Goal: Information Seeking & Learning: Learn about a topic

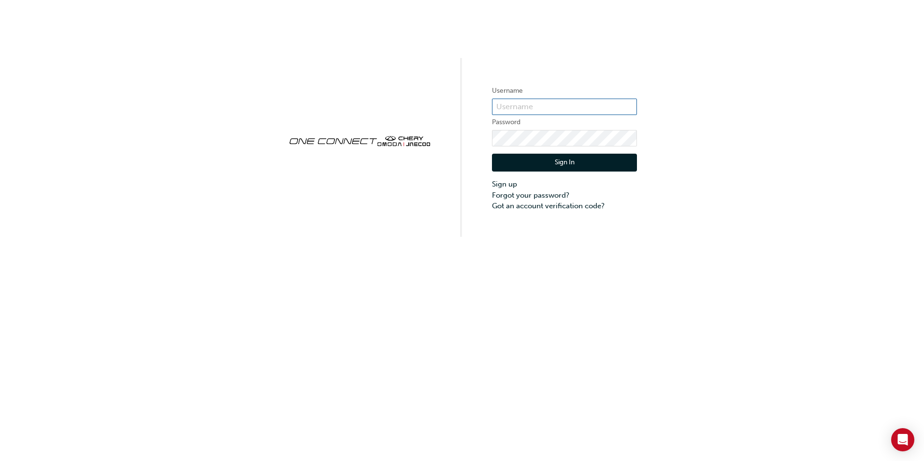
type input "OJAU197"
click at [548, 165] on button "Sign In" at bounding box center [564, 163] width 145 height 18
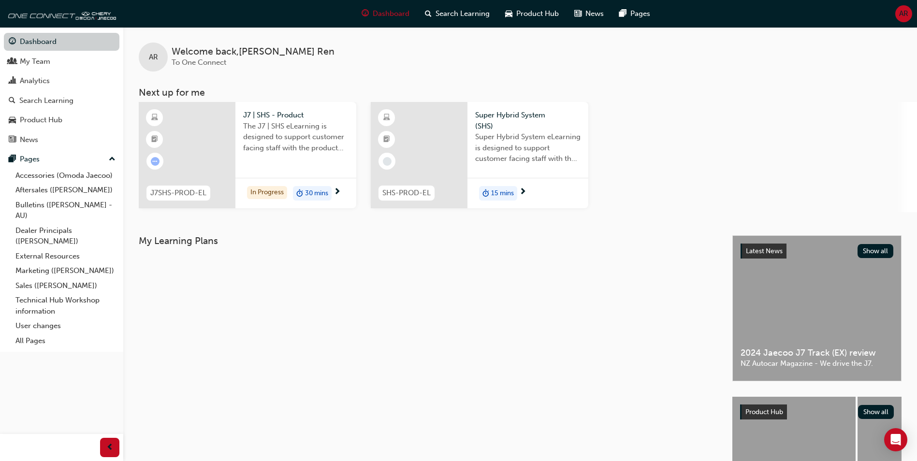
click at [61, 46] on link "Dashboard" at bounding box center [61, 42] width 115 height 18
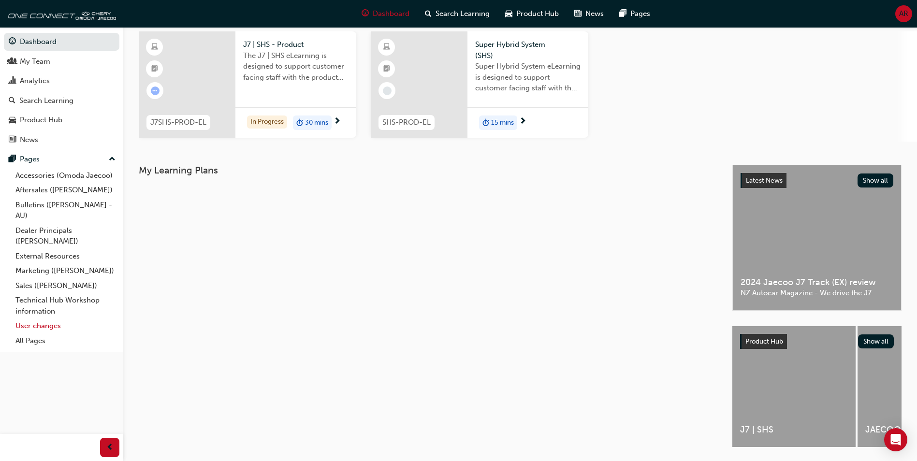
scroll to position [54, 0]
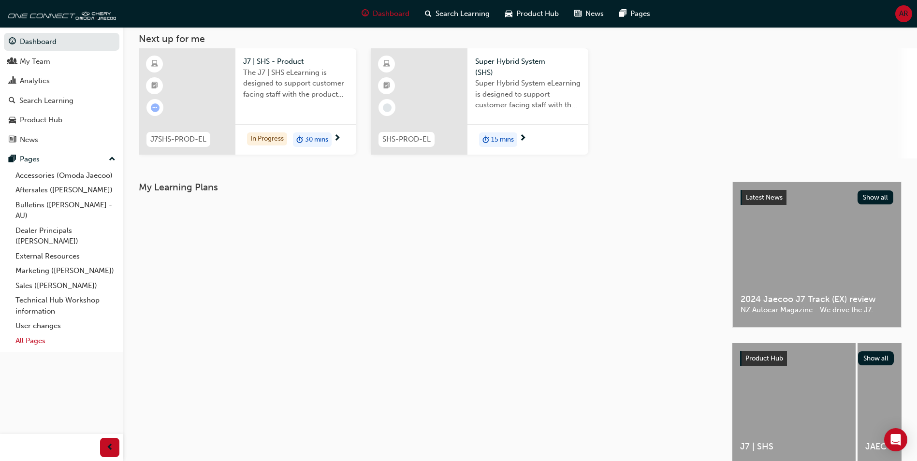
click at [41, 343] on link "All Pages" at bounding box center [66, 340] width 108 height 15
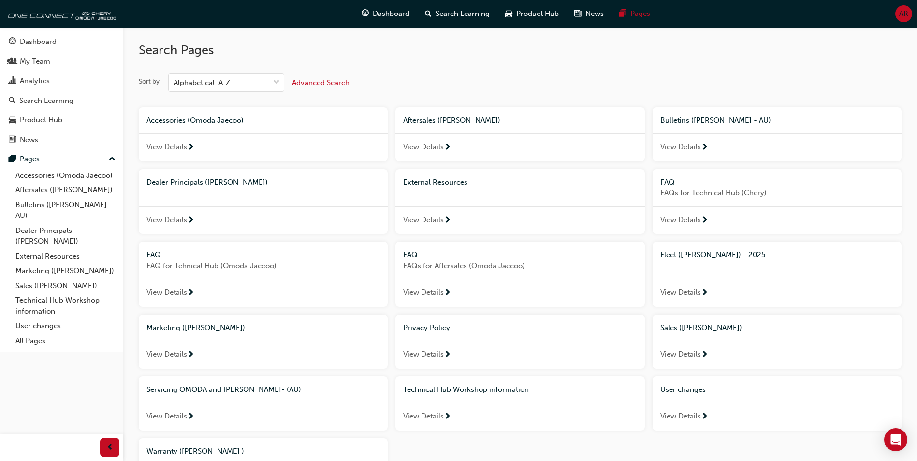
click at [682, 147] on span "View Details" at bounding box center [680, 147] width 41 height 11
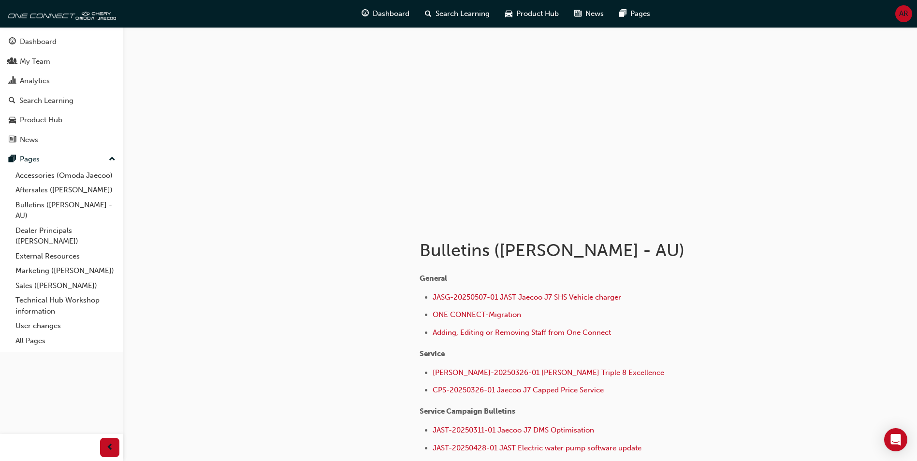
scroll to position [88, 0]
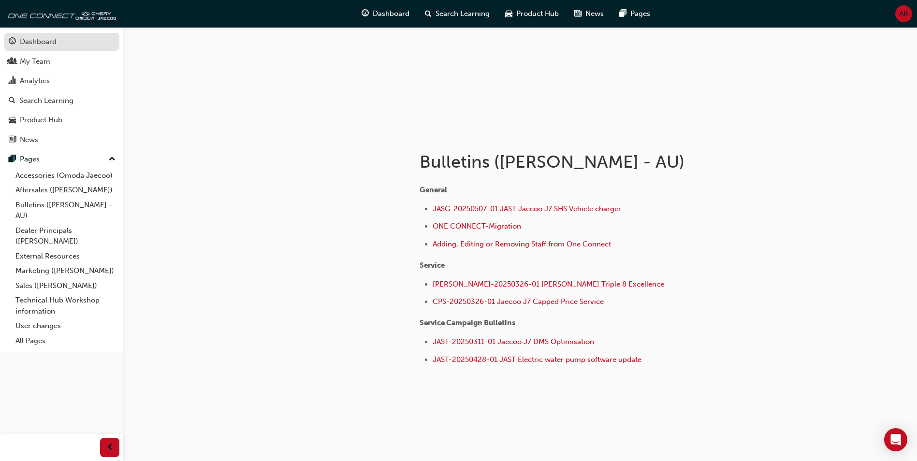
click at [49, 40] on div "Dashboard" at bounding box center [38, 41] width 37 height 11
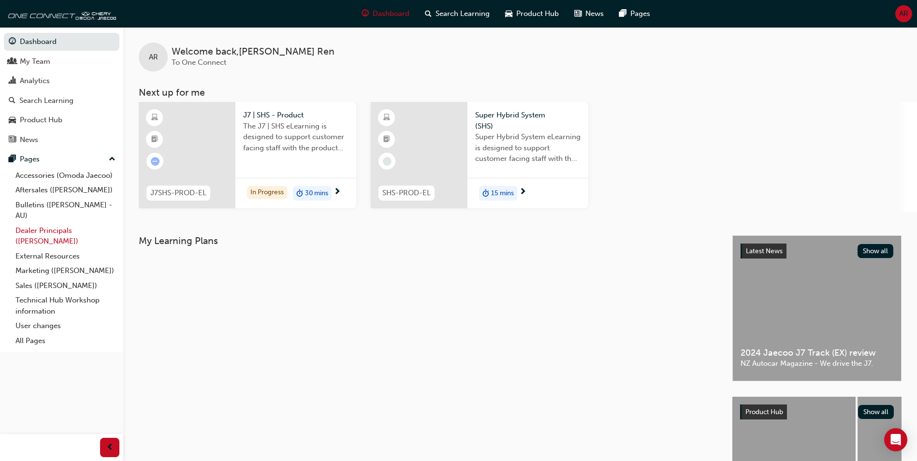
click at [59, 233] on link "Dealer Principals ([PERSON_NAME])" at bounding box center [66, 236] width 108 height 26
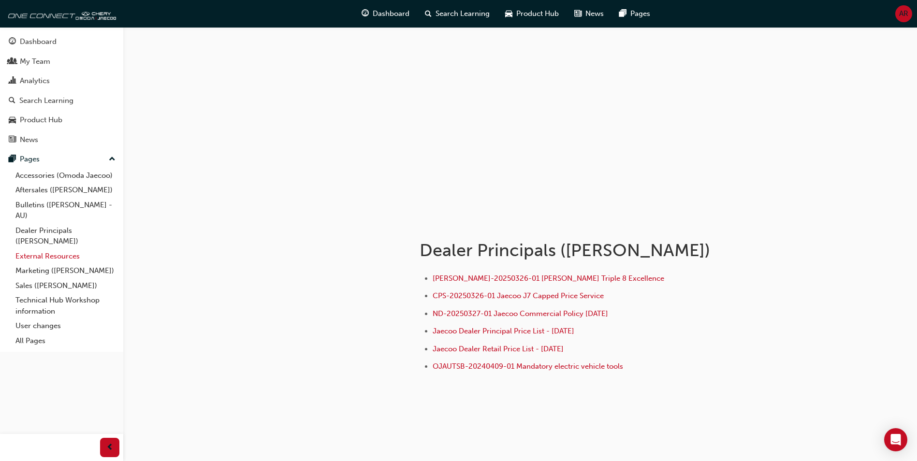
click at [76, 252] on link "External Resources" at bounding box center [66, 256] width 108 height 15
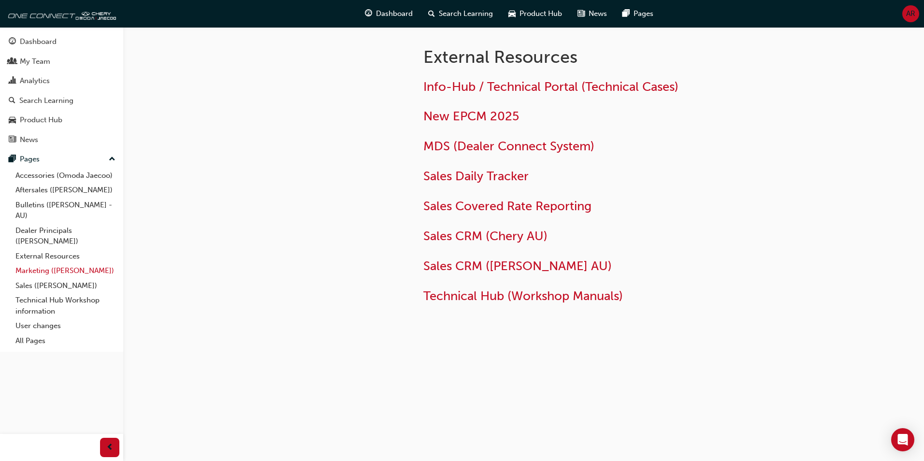
click at [74, 270] on link "Marketing ([PERSON_NAME])" at bounding box center [66, 270] width 108 height 15
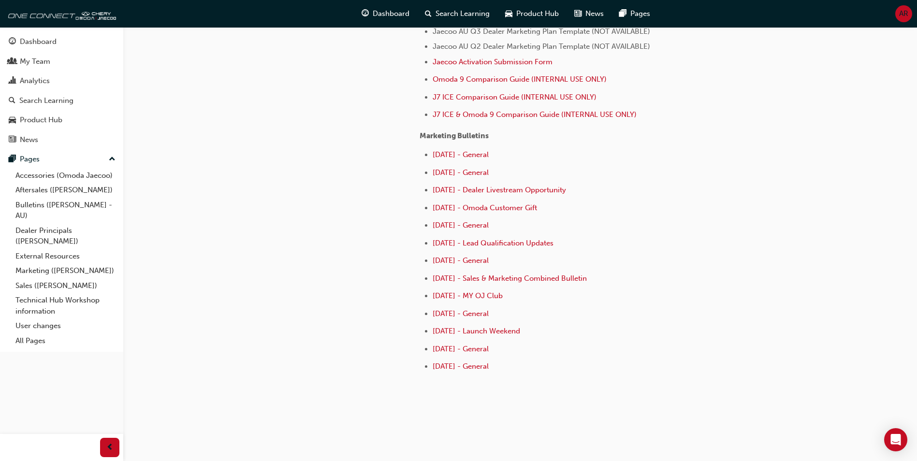
scroll to position [454, 0]
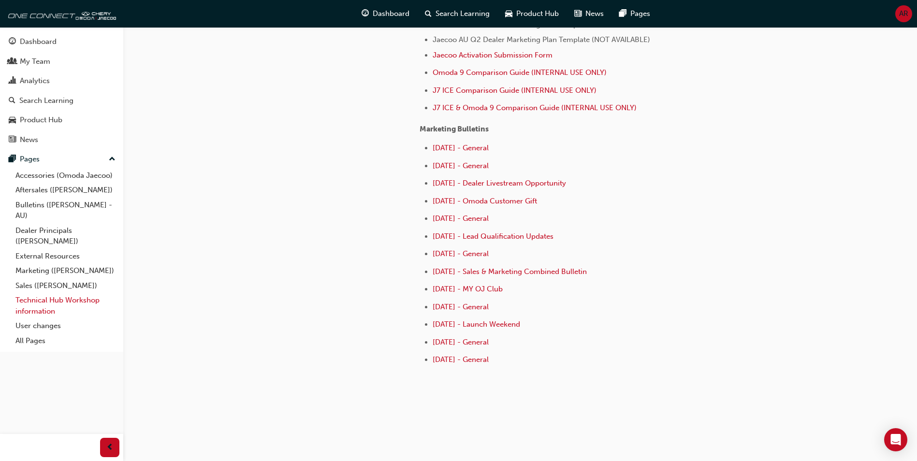
click at [39, 308] on link "Technical Hub Workshop information" at bounding box center [66, 306] width 108 height 26
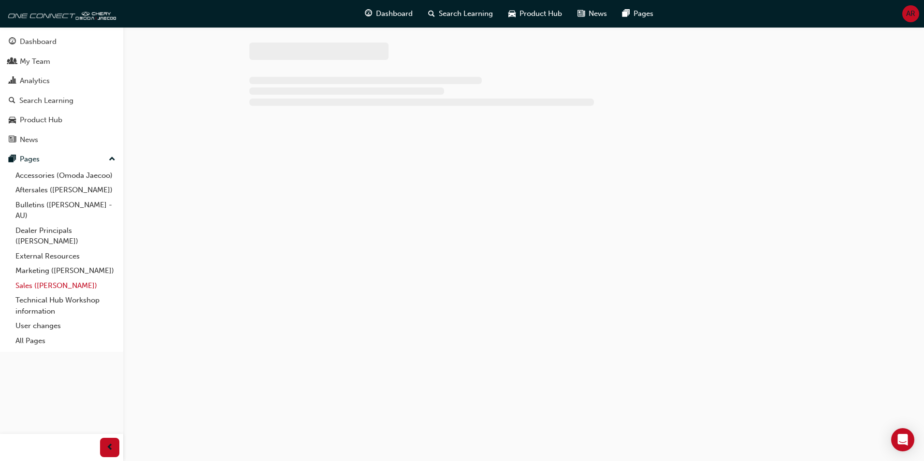
click at [40, 285] on link "Sales ([PERSON_NAME])" at bounding box center [66, 285] width 108 height 15
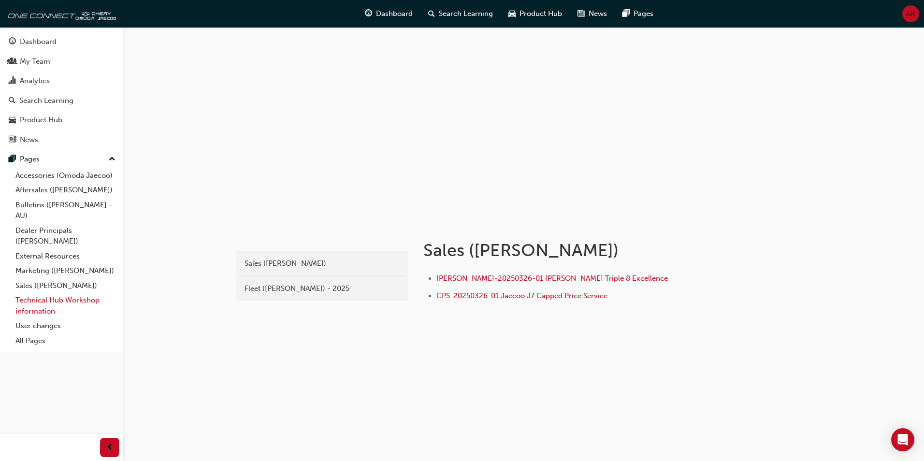
click at [73, 302] on link "Technical Hub Workshop information" at bounding box center [66, 306] width 108 height 26
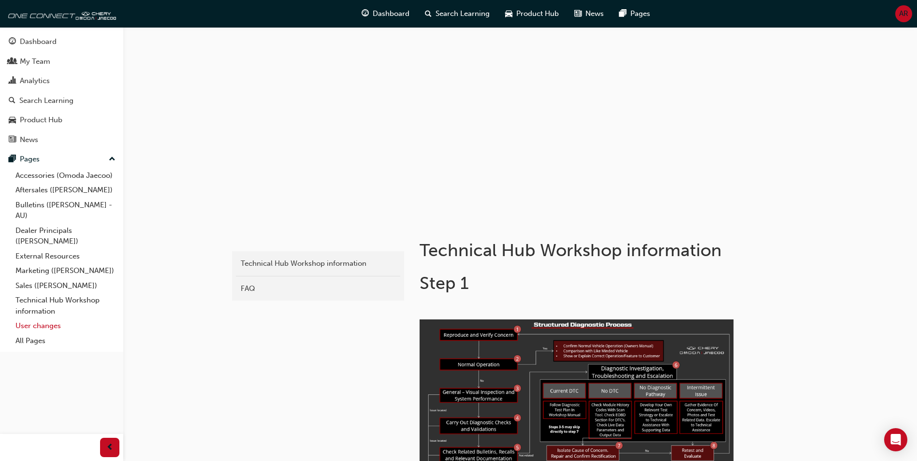
click at [54, 320] on link "User changes" at bounding box center [66, 325] width 108 height 15
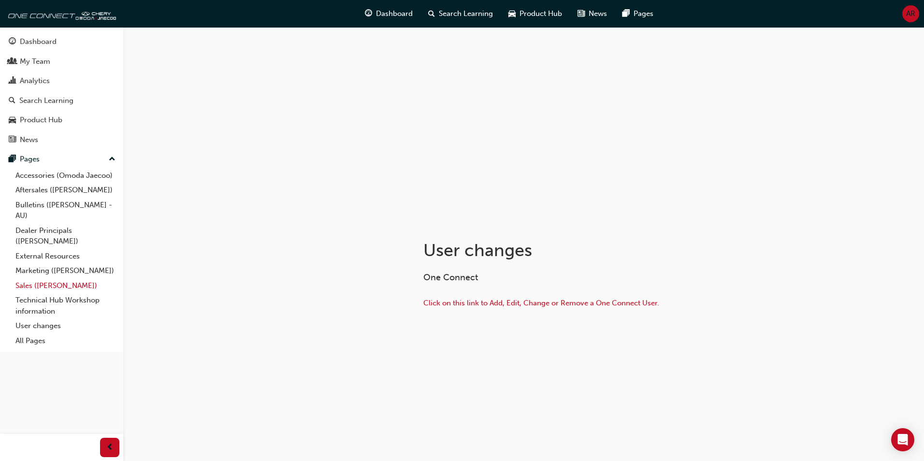
click at [66, 285] on link "Sales ([PERSON_NAME])" at bounding box center [66, 285] width 108 height 15
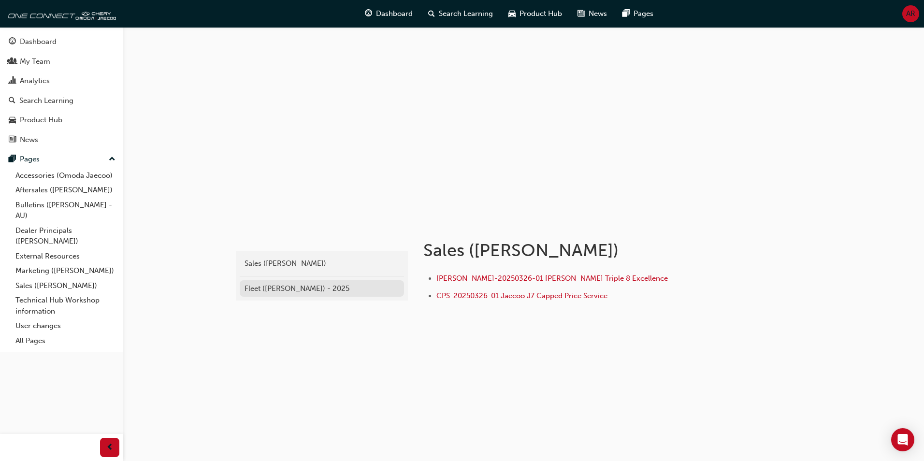
click at [331, 289] on div "Fleet ([PERSON_NAME]) - 2025" at bounding box center [321, 288] width 155 height 11
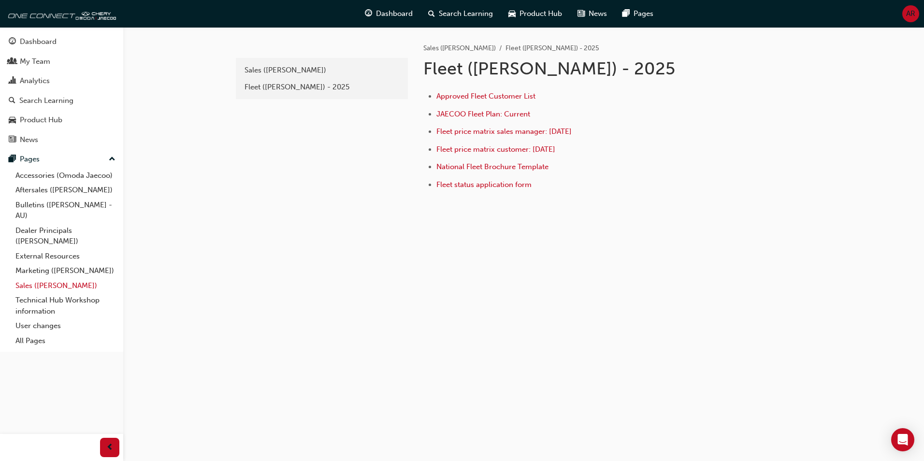
click at [60, 284] on link "Sales ([PERSON_NAME])" at bounding box center [66, 285] width 108 height 15
